Goal: Task Accomplishment & Management: Manage account settings

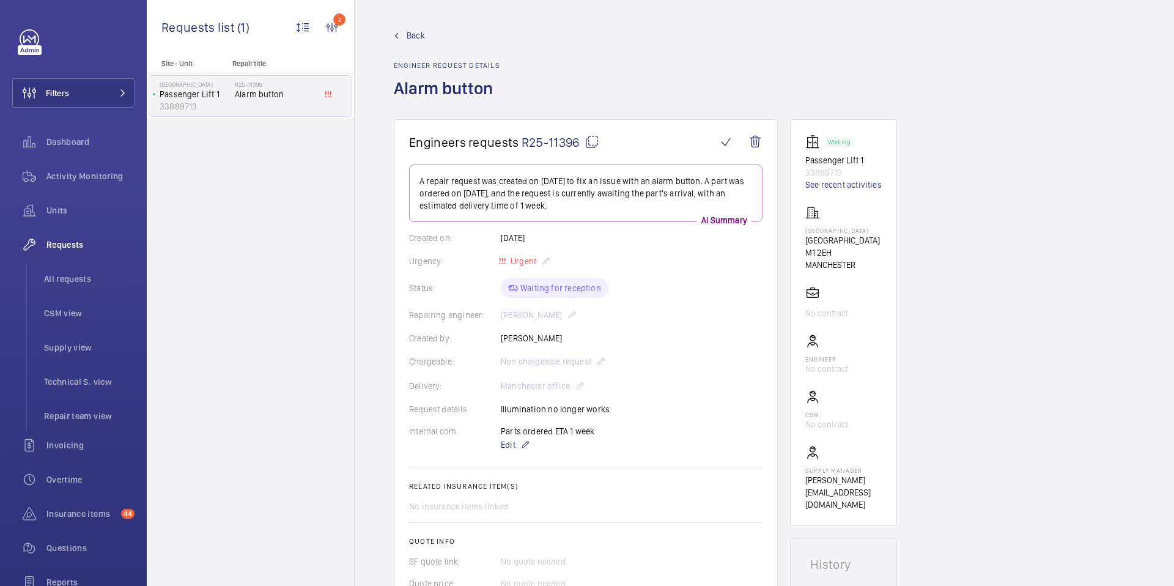
scroll to position [772, 0]
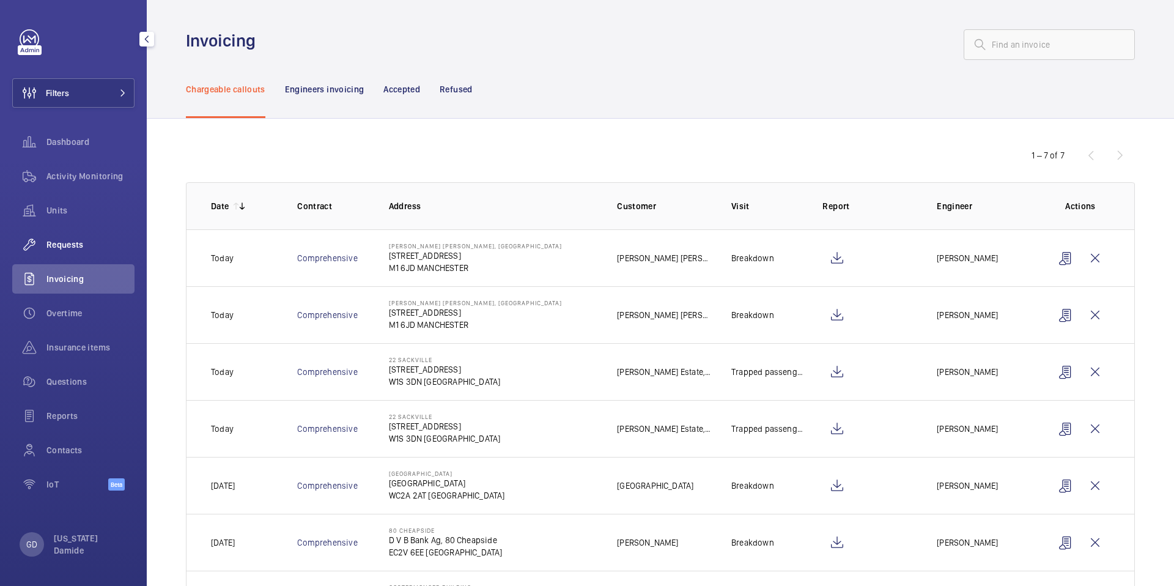
click at [65, 243] on span "Requests" at bounding box center [90, 244] width 88 height 12
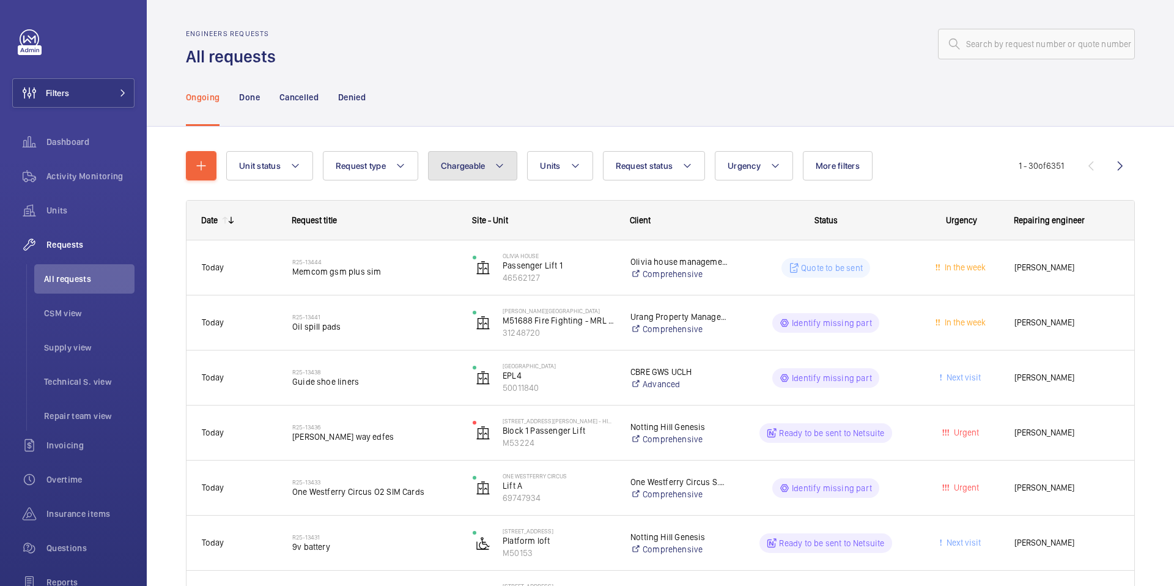
click at [479, 169] on span "Chargeable" at bounding box center [463, 166] width 45 height 10
click at [455, 204] on mat-radio-button "Chargeable" at bounding box center [544, 203] width 220 height 24
radio input "true"
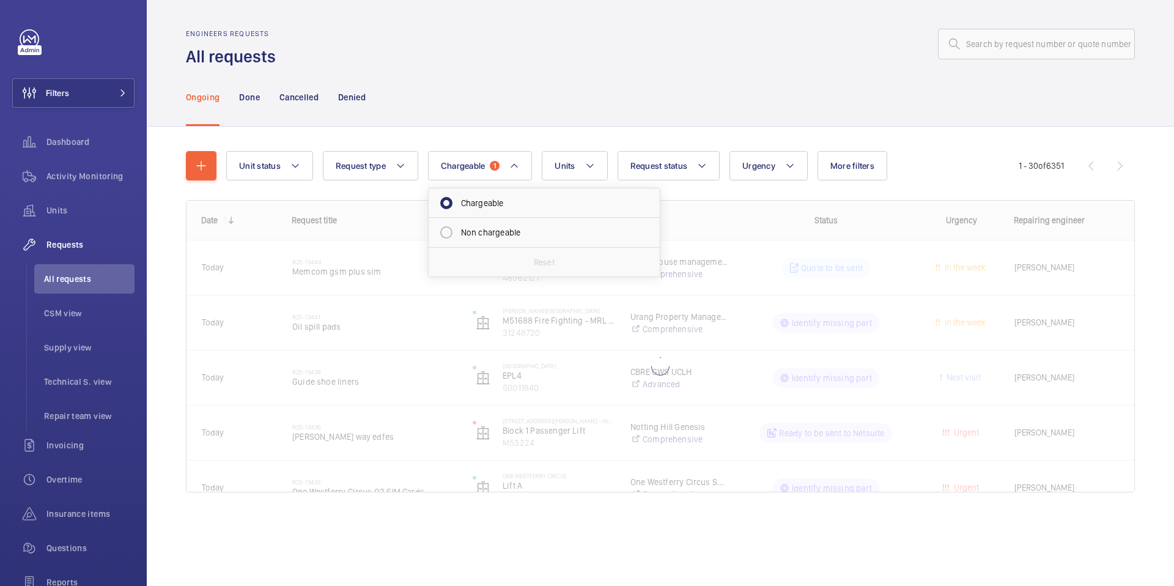
click at [531, 139] on div "Unit status Request type Chargeable 1 Chargeable Non chargeable Reset Units Req…" at bounding box center [660, 326] width 949 height 390
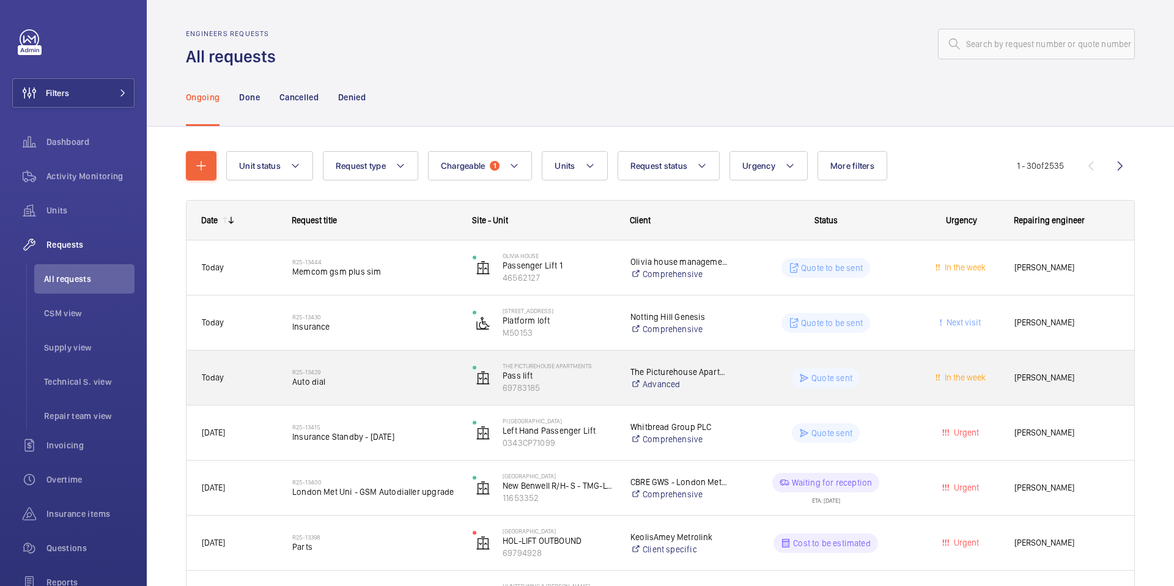
click at [370, 388] on div "R25-13429 Auto dial" at bounding box center [374, 377] width 164 height 35
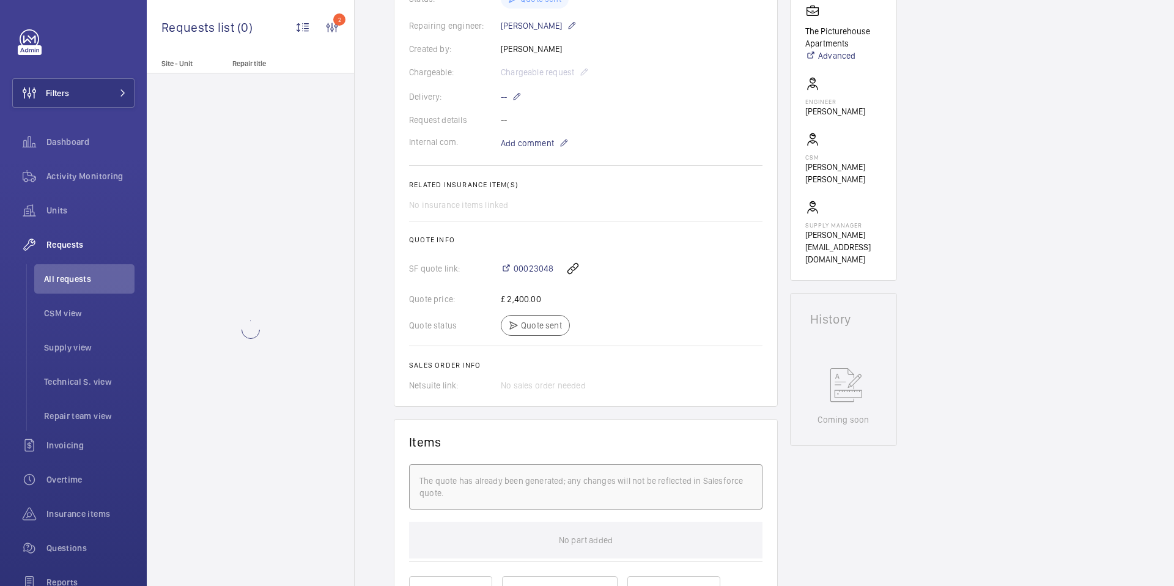
scroll to position [300, 0]
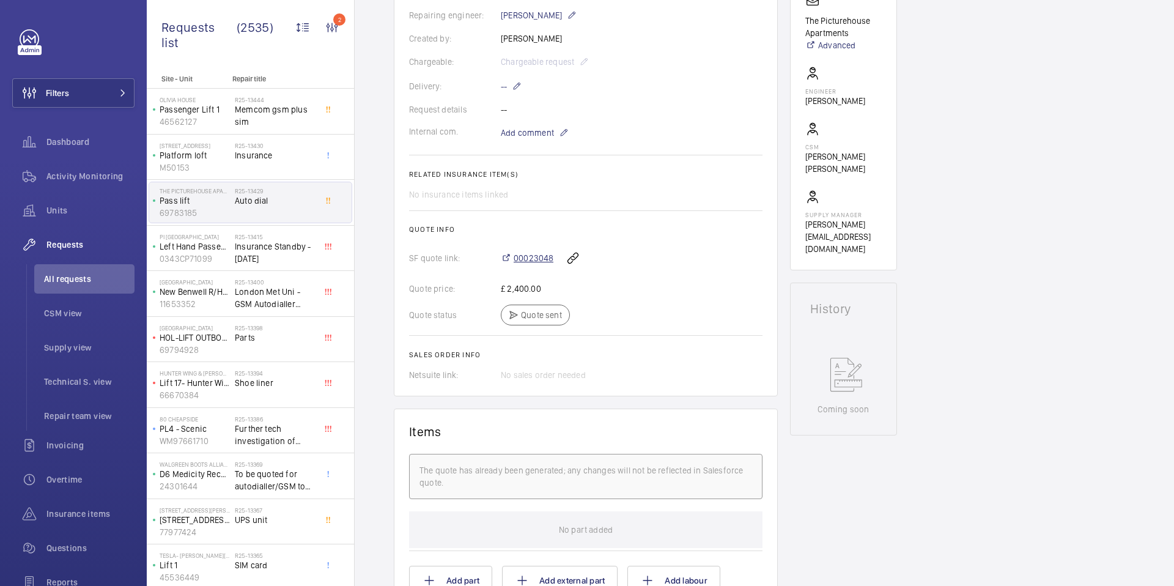
click at [547, 259] on span "00023048" at bounding box center [534, 258] width 40 height 12
